Goal: Information Seeking & Learning: Check status

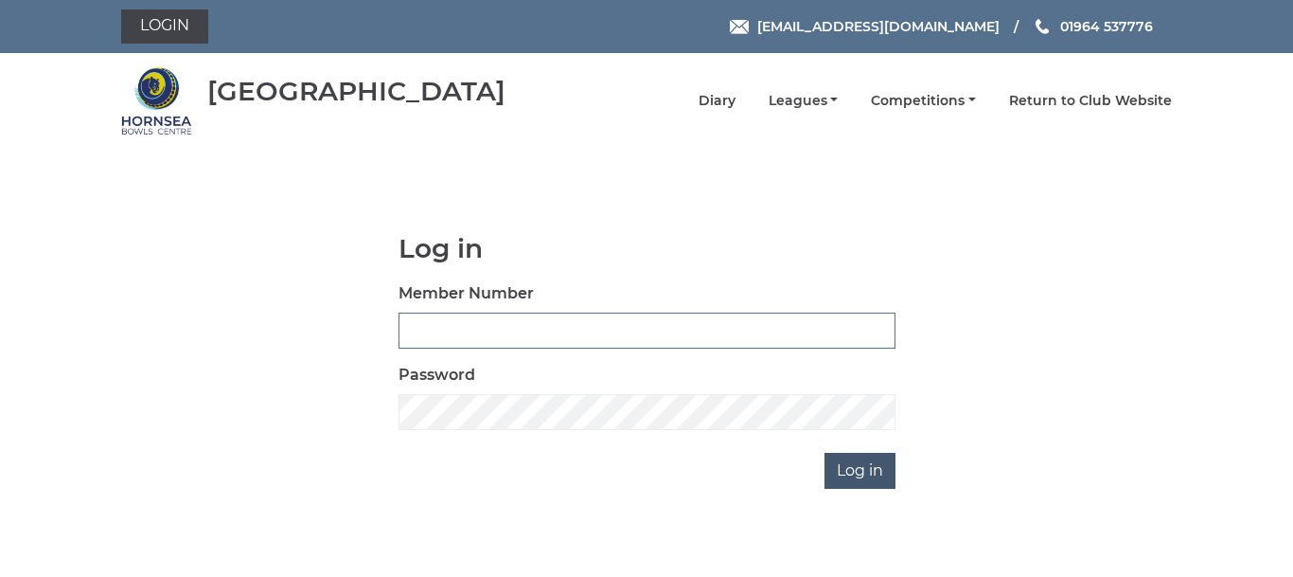
type input "0086"
click at [860, 463] on input "Log in" at bounding box center [860, 471] width 71 height 36
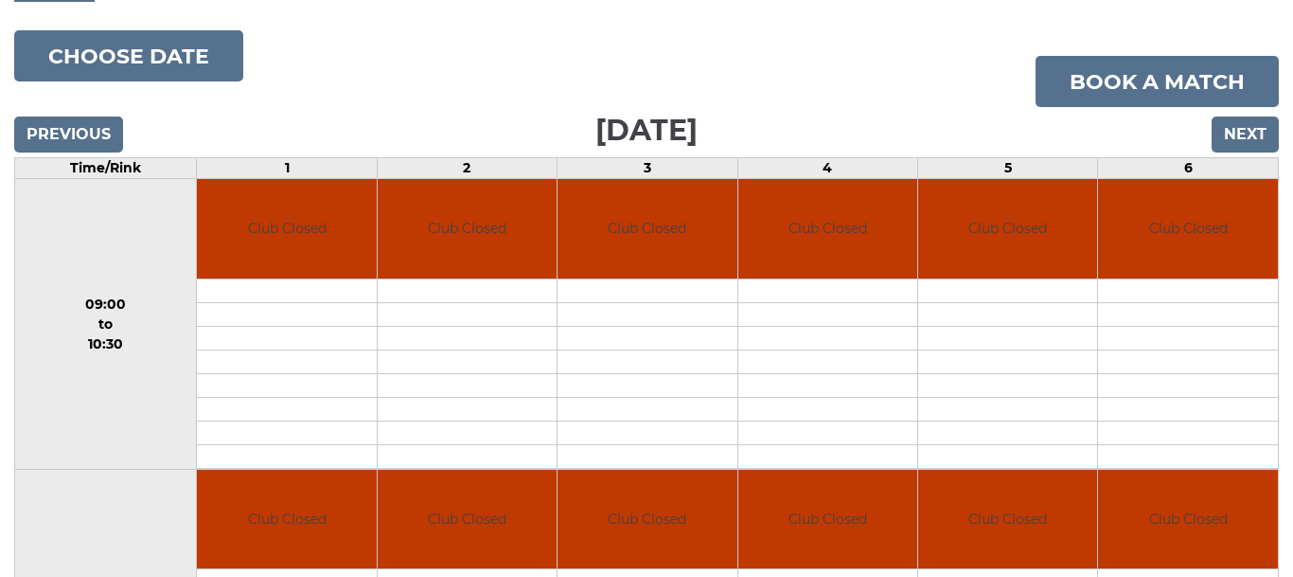
scroll to position [211, 0]
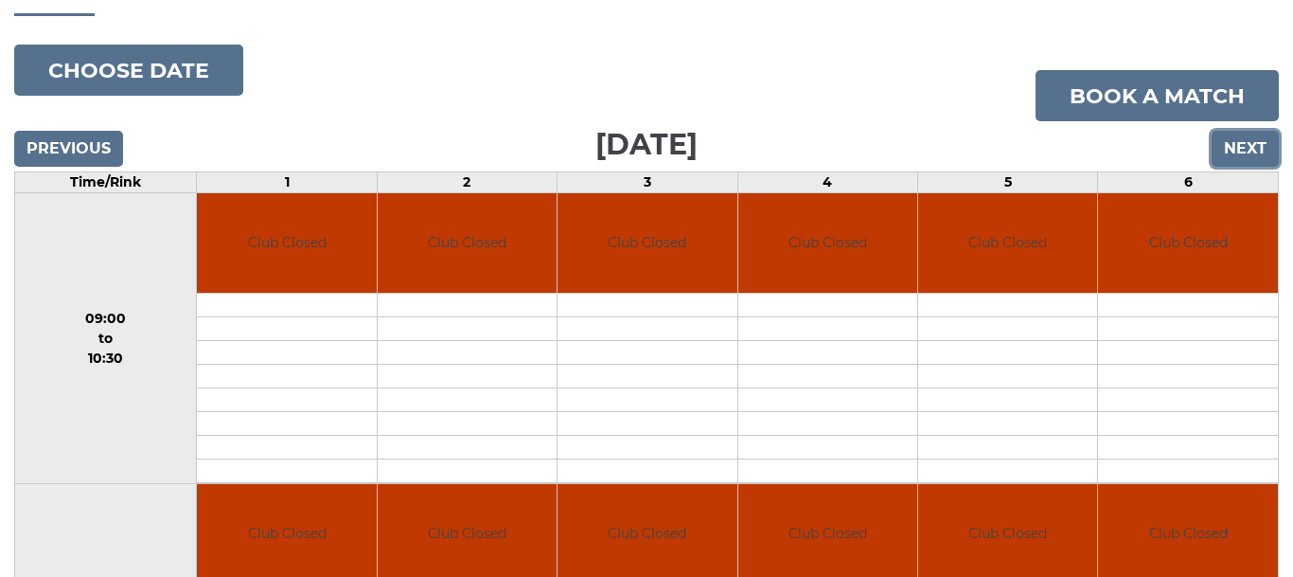
click at [1248, 133] on input "Next" at bounding box center [1245, 149] width 67 height 36
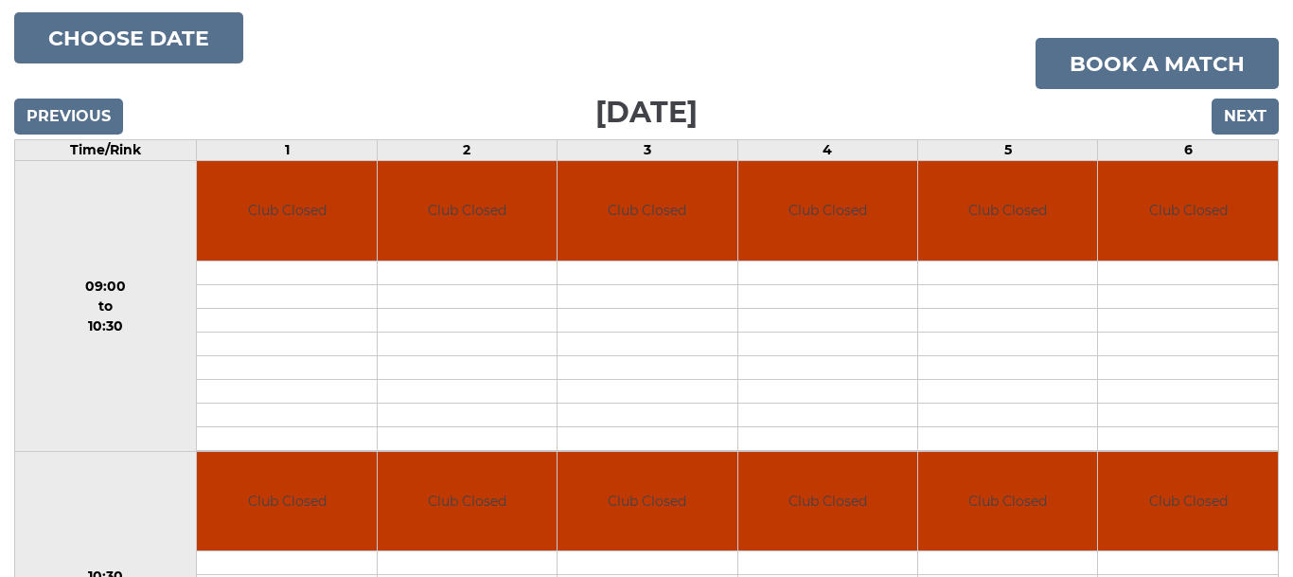
scroll to position [165, 0]
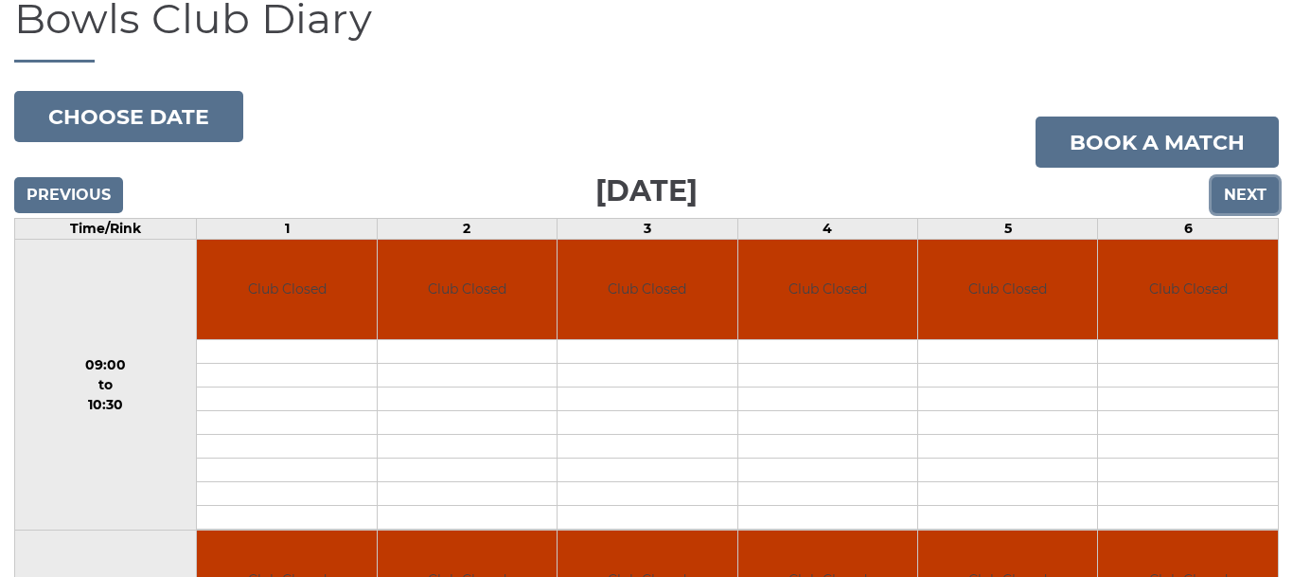
click at [1244, 177] on input "Next" at bounding box center [1245, 195] width 67 height 36
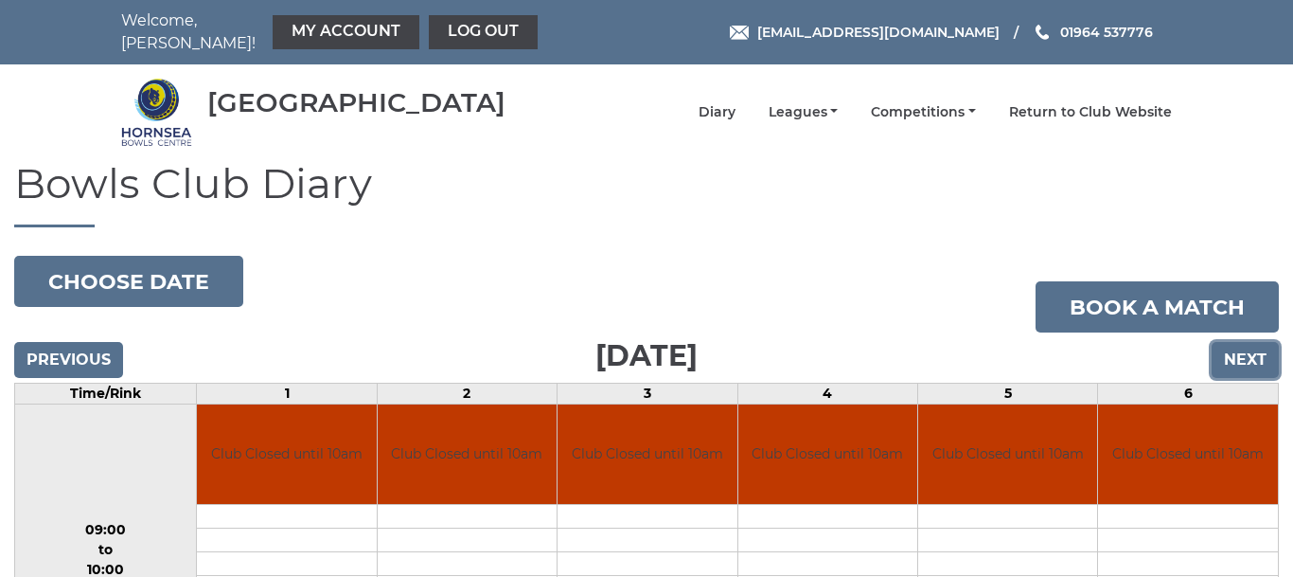
click at [1245, 351] on input "Next" at bounding box center [1245, 360] width 67 height 36
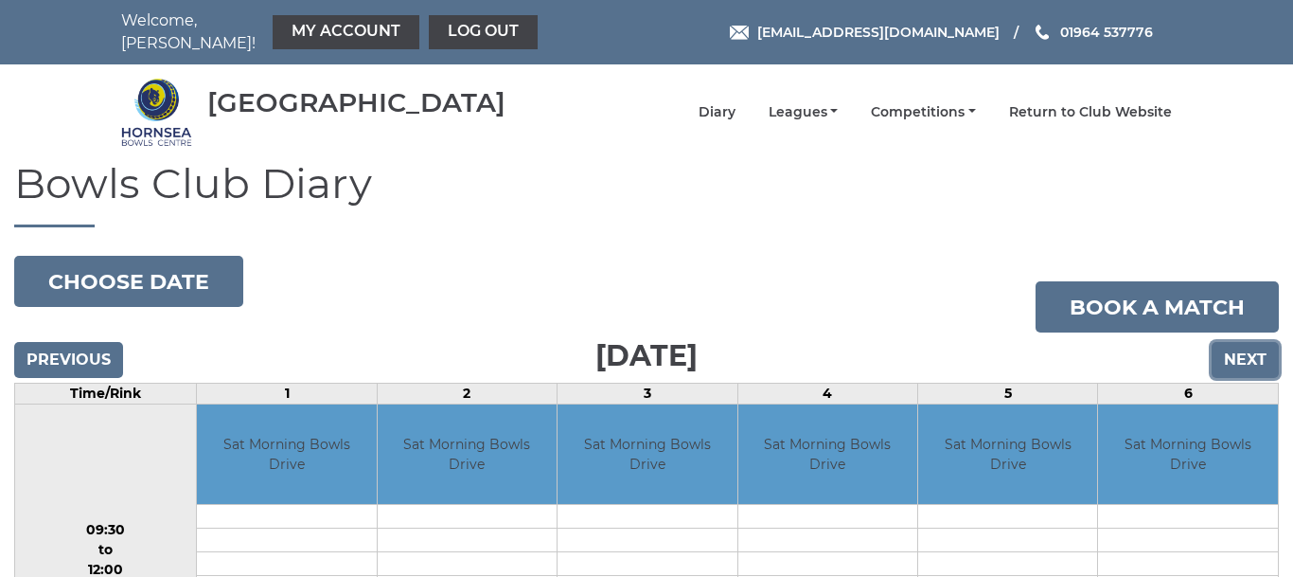
click at [1239, 342] on input "Next" at bounding box center [1245, 360] width 67 height 36
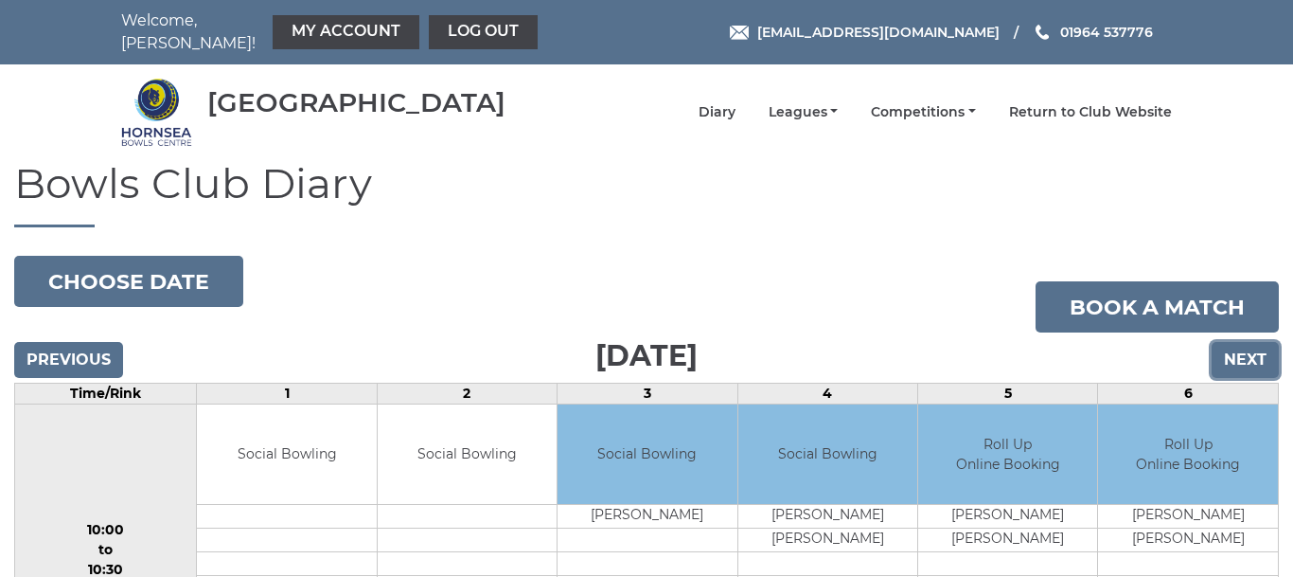
click at [1239, 342] on input "Next" at bounding box center [1245, 360] width 67 height 36
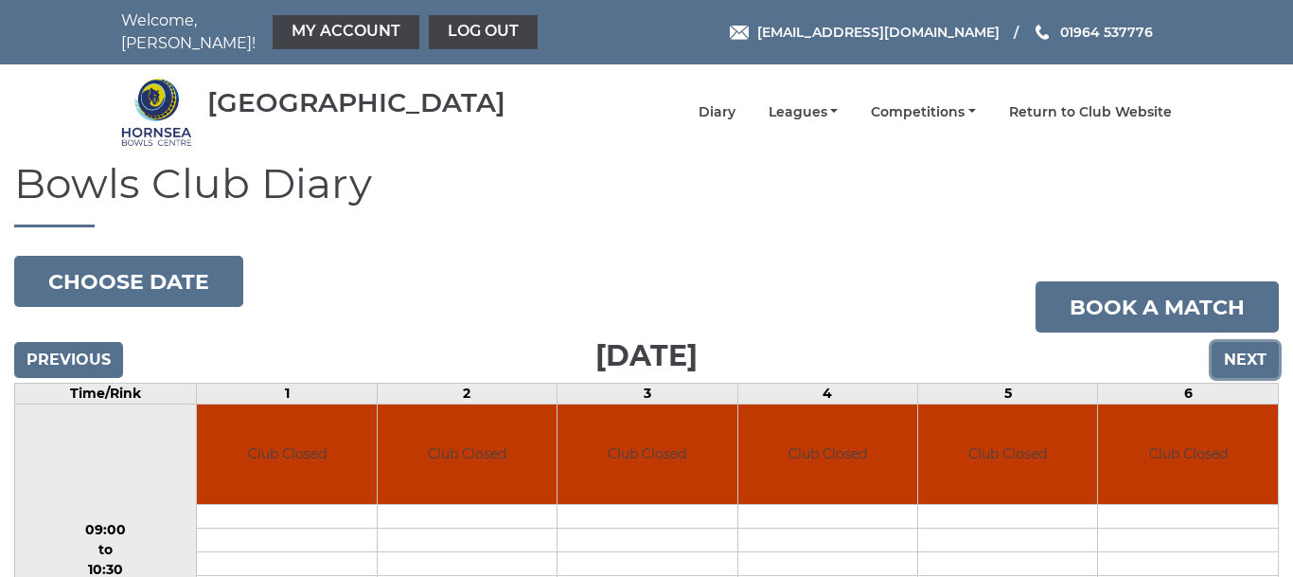
click at [1246, 350] on input "Next" at bounding box center [1245, 360] width 67 height 36
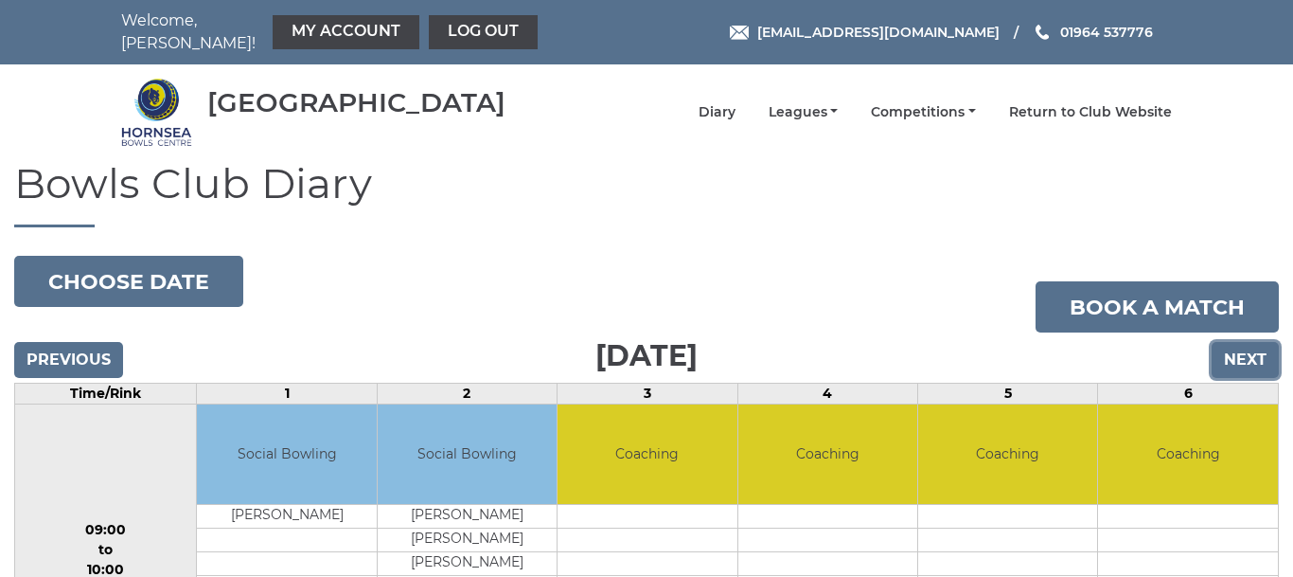
click at [1246, 351] on input "Next" at bounding box center [1245, 360] width 67 height 36
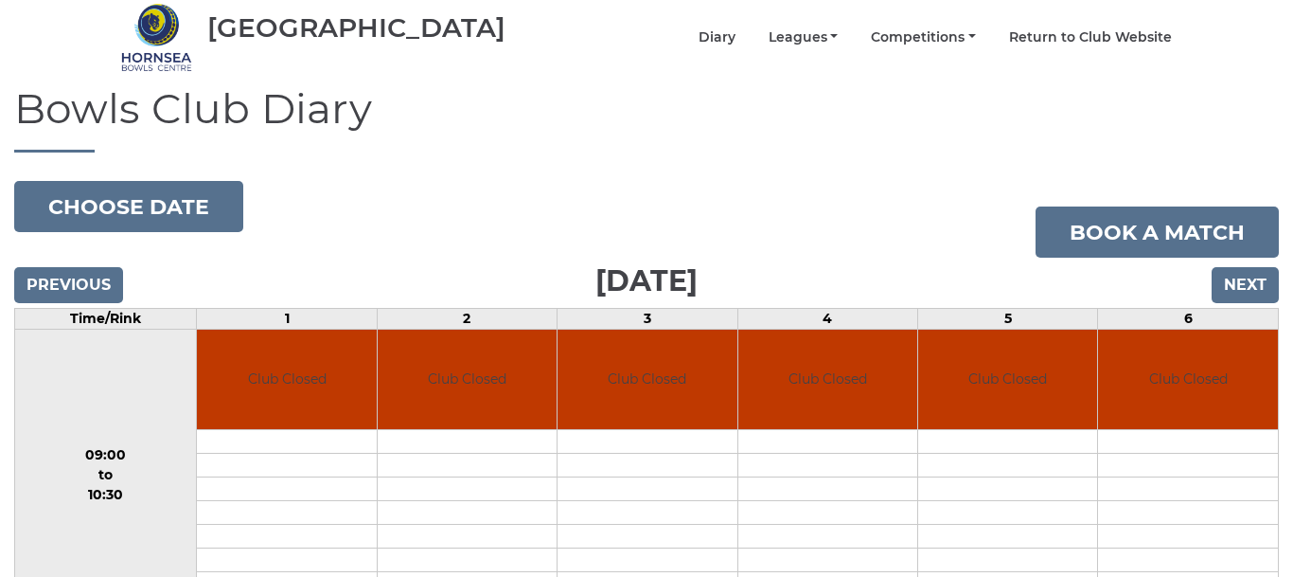
scroll to position [67, 0]
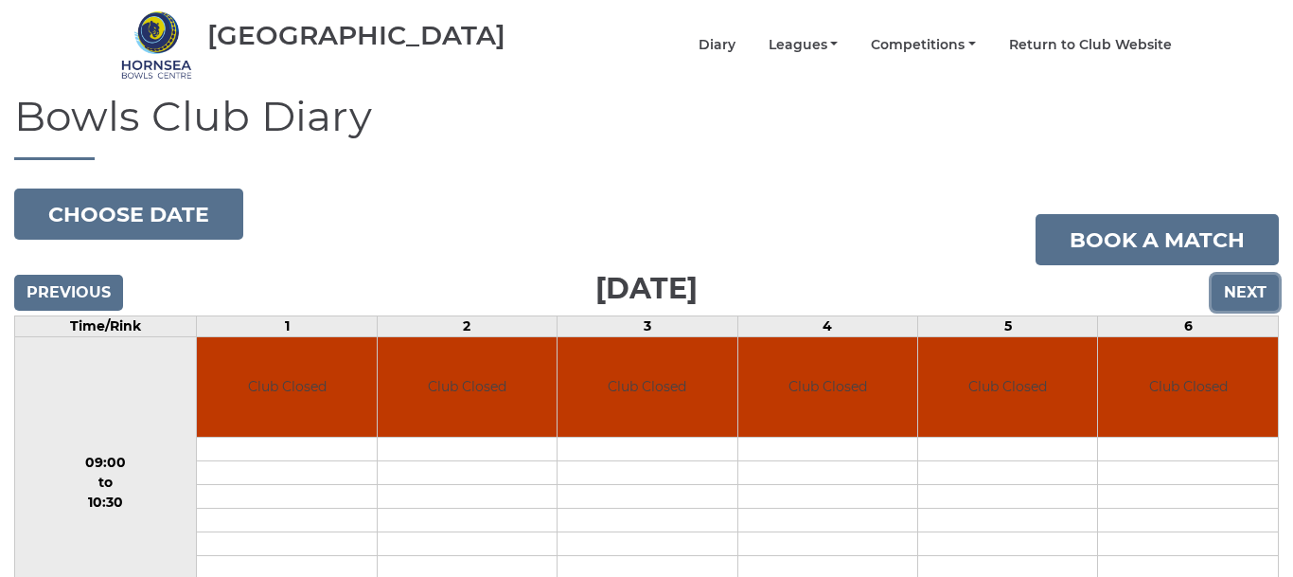
click at [1247, 278] on input "Next" at bounding box center [1245, 293] width 67 height 36
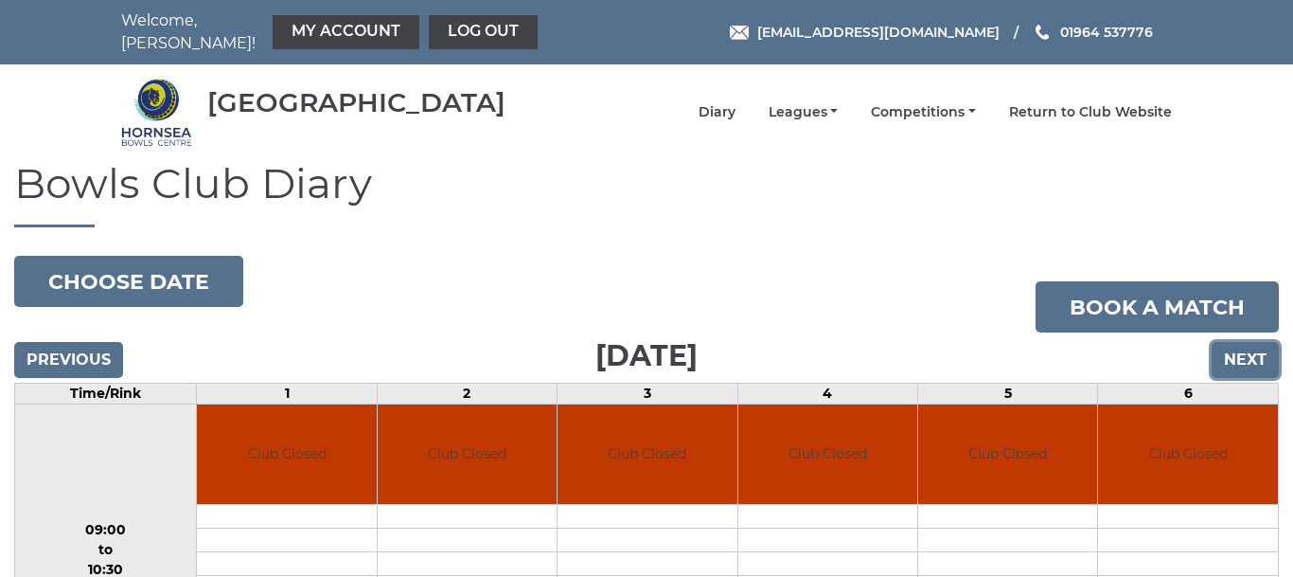
click at [1244, 342] on input "Next" at bounding box center [1245, 360] width 67 height 36
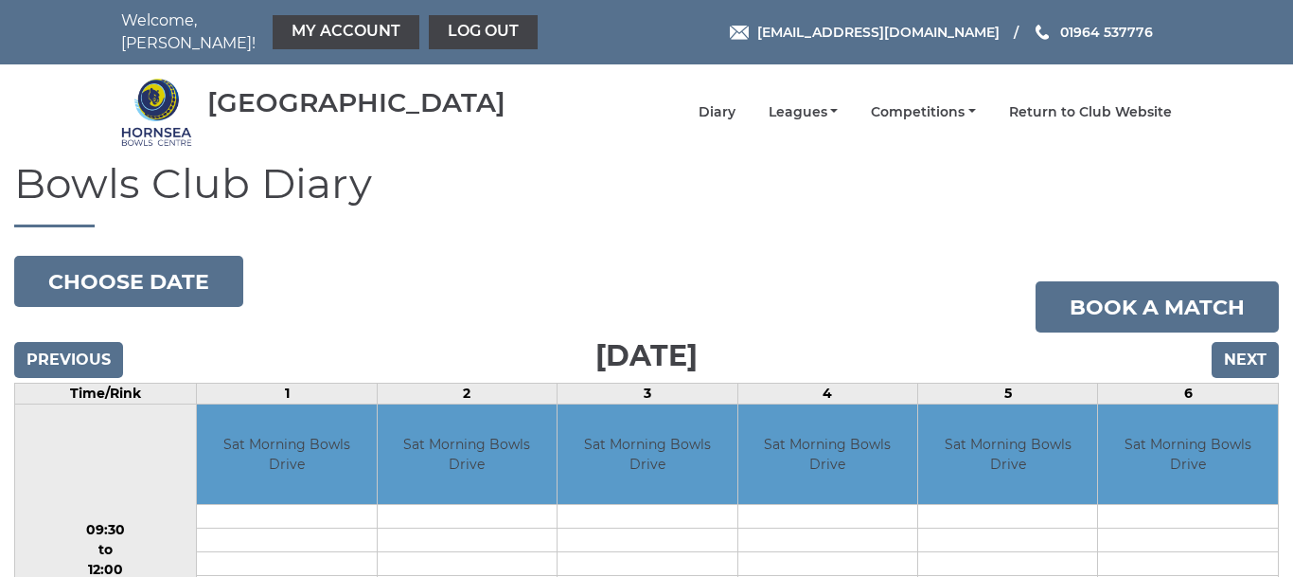
click at [1245, 343] on input "Next" at bounding box center [1245, 360] width 67 height 36
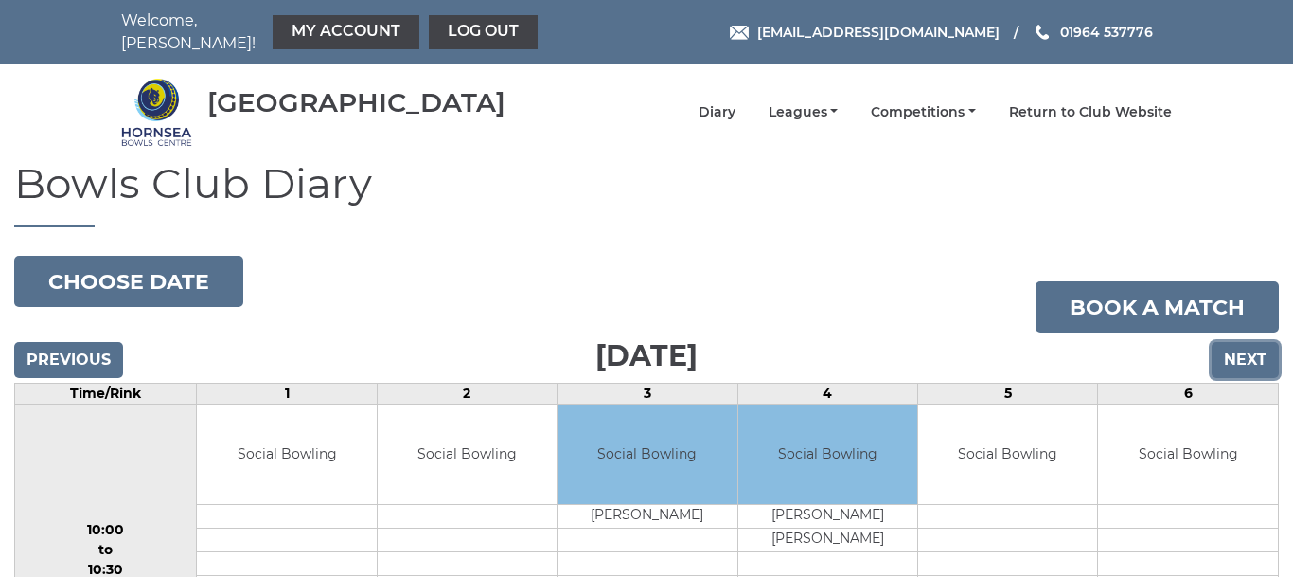
click at [1245, 345] on input "Next" at bounding box center [1245, 360] width 67 height 36
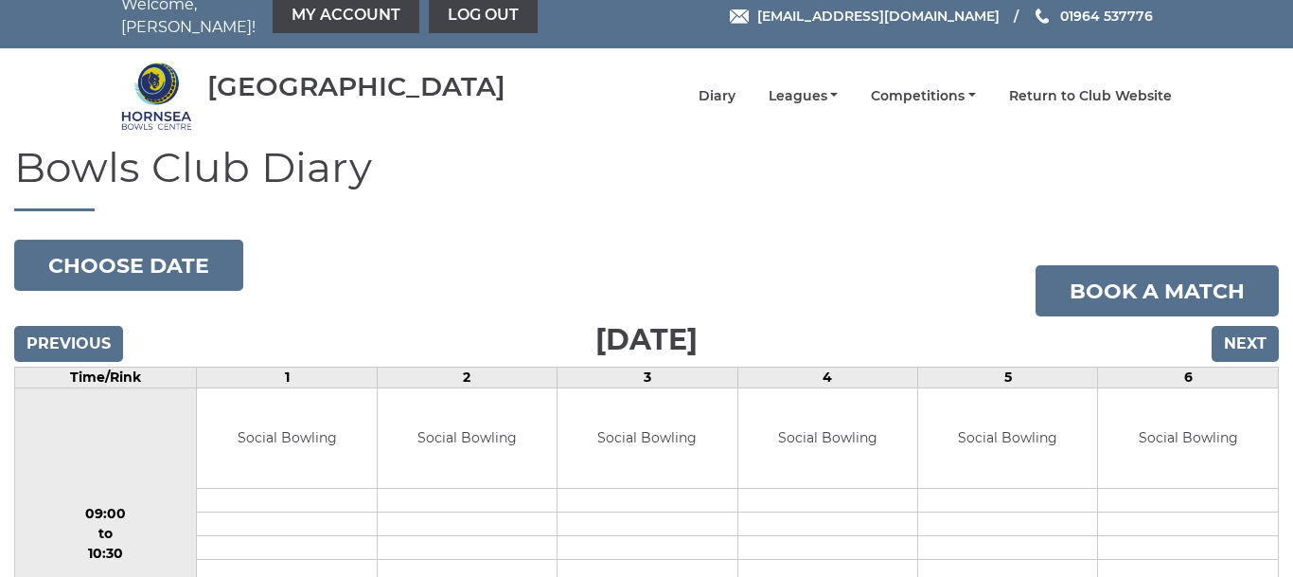
scroll to position [8, 0]
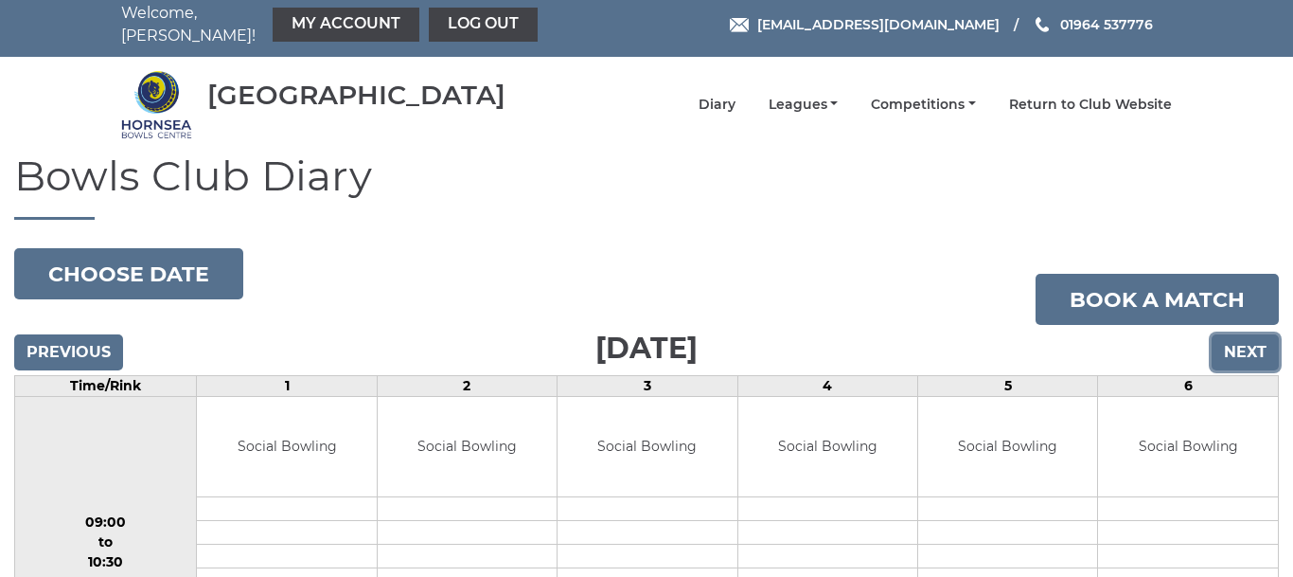
click at [1239, 336] on input "Next" at bounding box center [1245, 352] width 67 height 36
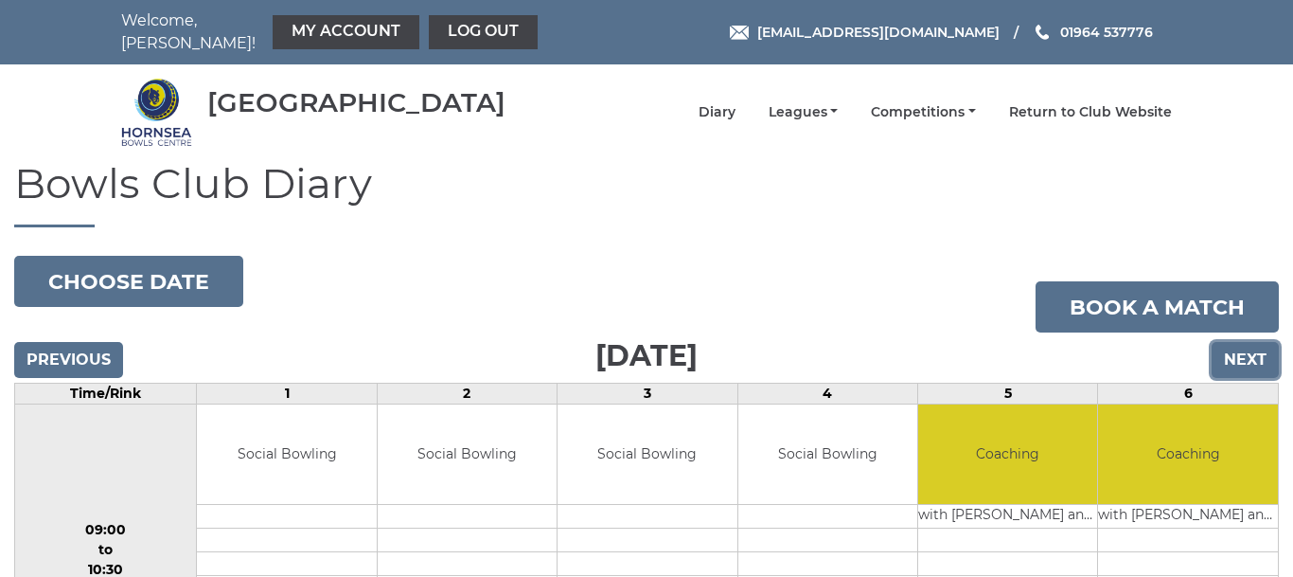
click at [1242, 342] on input "Next" at bounding box center [1245, 360] width 67 height 36
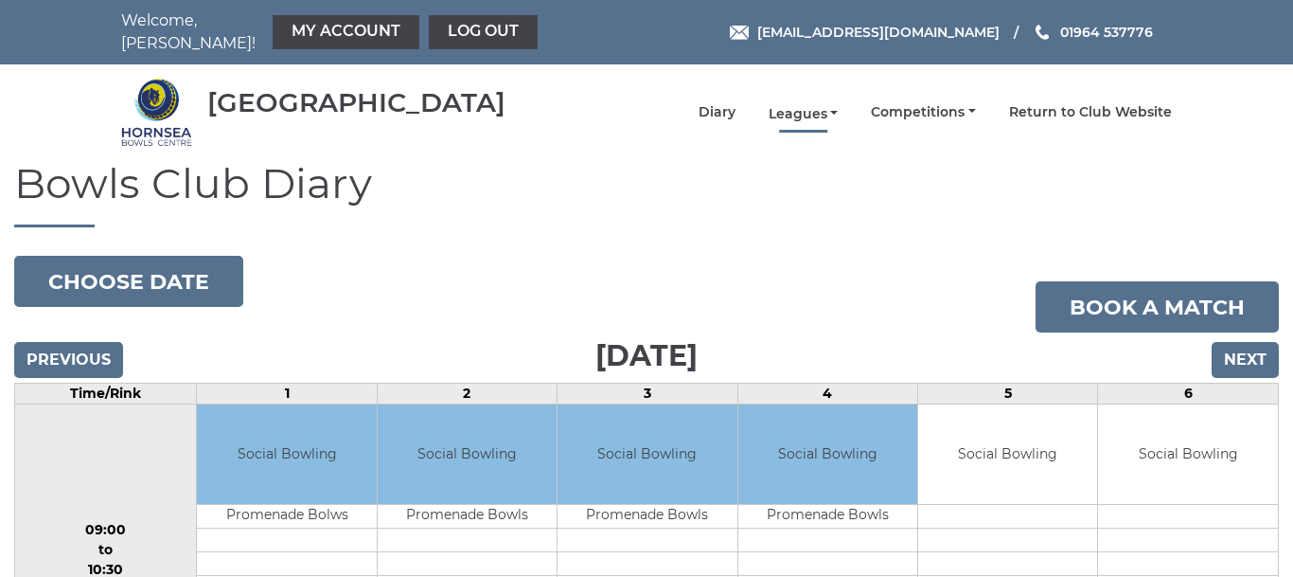
click at [808, 105] on link "Leagues" at bounding box center [804, 114] width 70 height 18
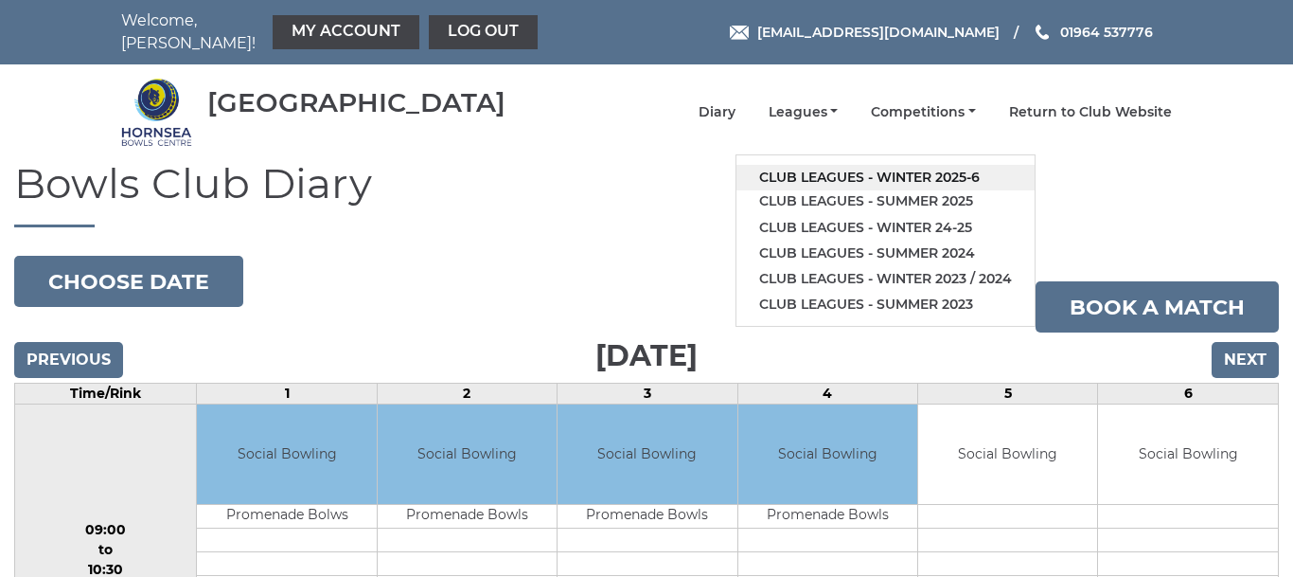
click at [831, 165] on link "Club leagues - Winter 2025-6" at bounding box center [886, 178] width 298 height 26
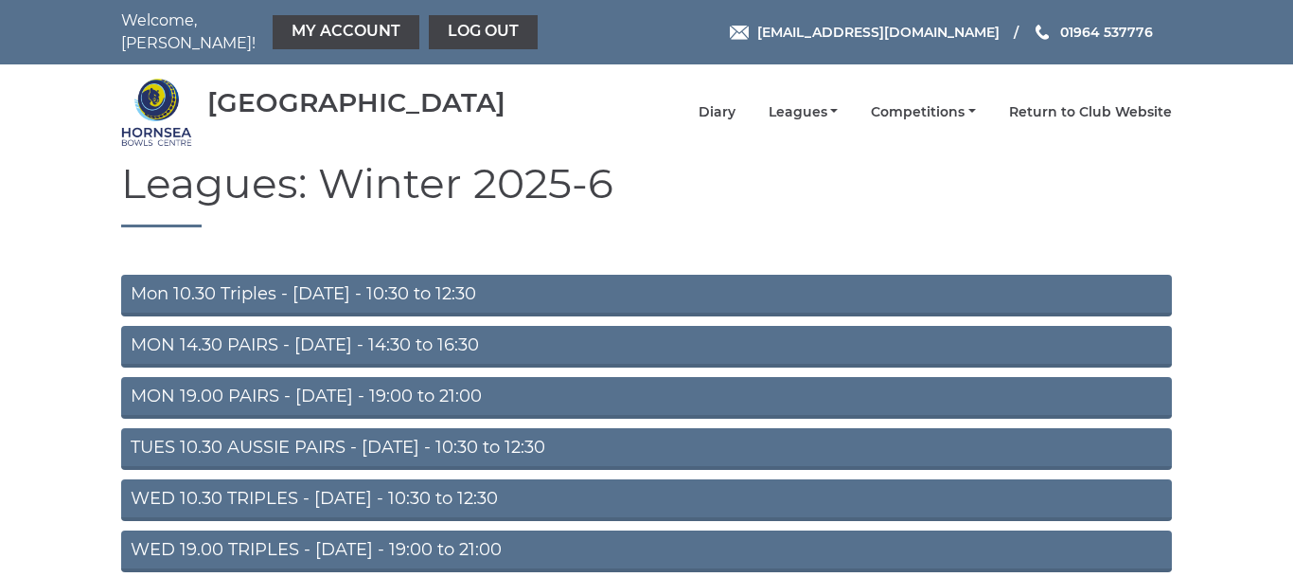
click at [429, 428] on link "TUES 10.30 AUSSIE PAIRS - [DATE] - 10:30 to 12:30" at bounding box center [646, 449] width 1051 height 42
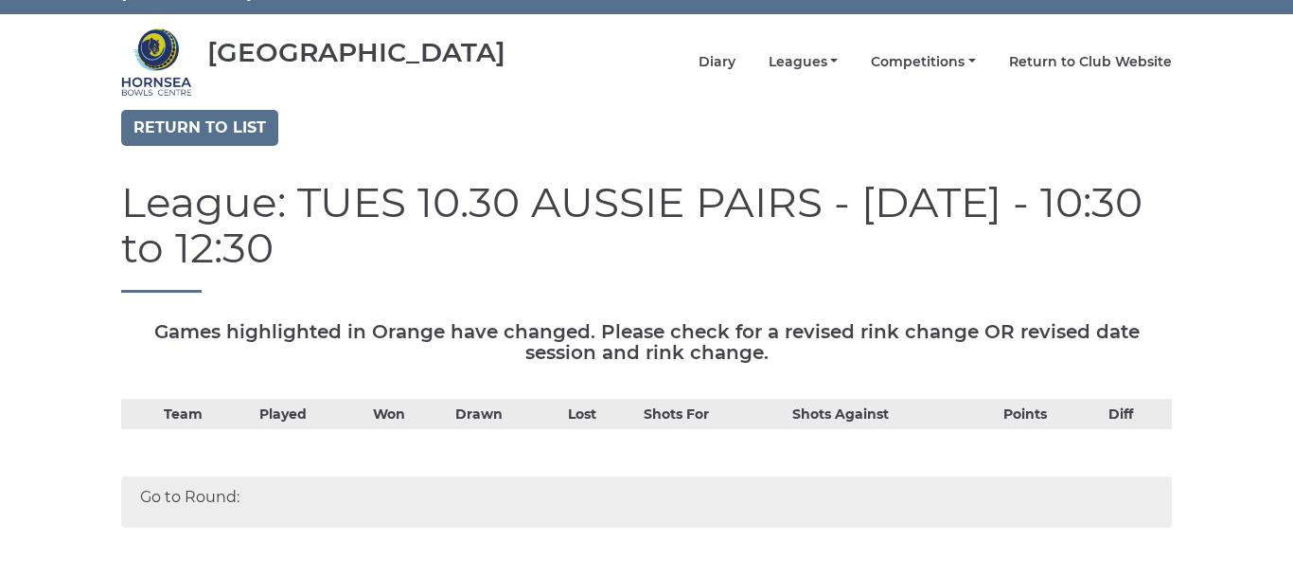
scroll to position [54, 0]
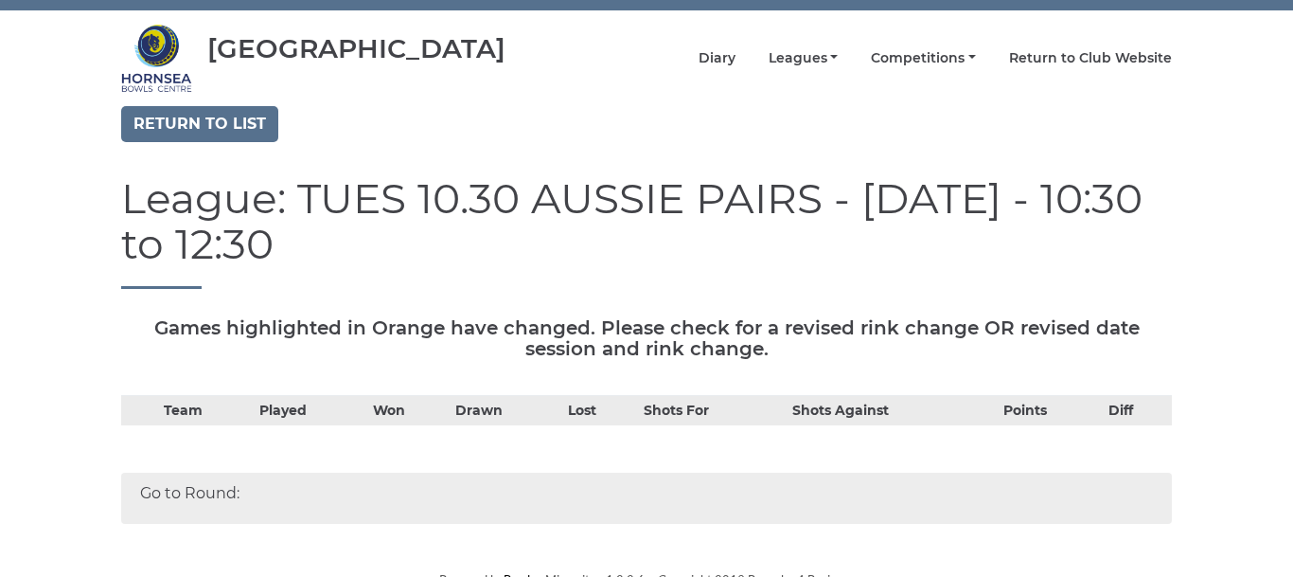
click at [192, 475] on div "Go to Round:" at bounding box center [646, 497] width 1051 height 51
click at [191, 487] on div "Go to Round:" at bounding box center [646, 497] width 1051 height 51
